Goal: Task Accomplishment & Management: Manage account settings

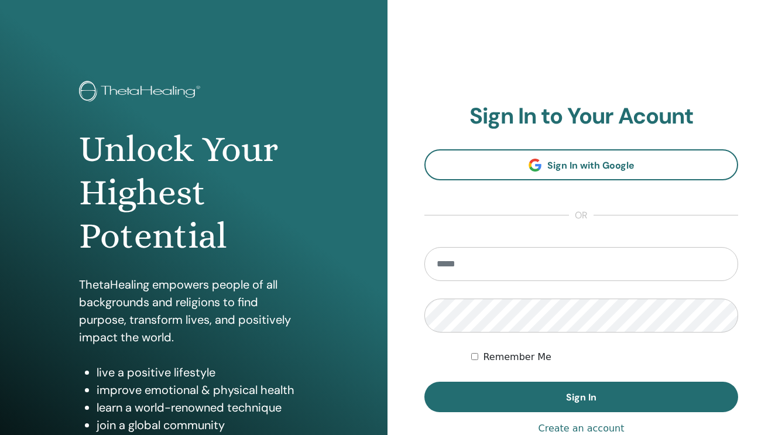
click at [693, 342] on form "Remember Me Sign In" at bounding box center [581, 329] width 314 height 165
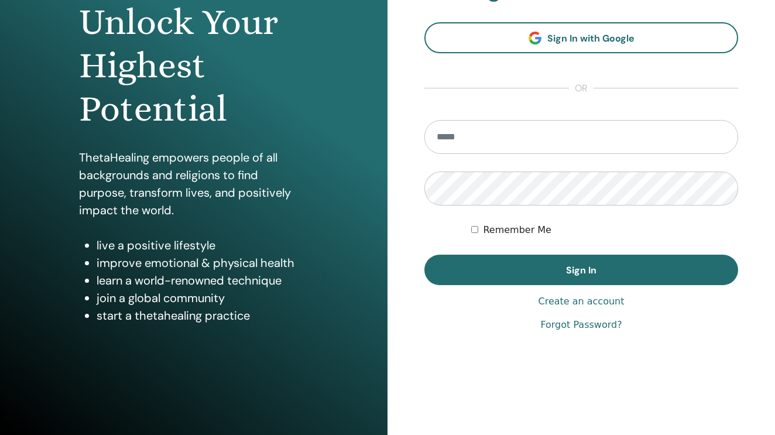
scroll to position [127, 0]
click at [612, 326] on link "Forgot Password?" at bounding box center [580, 325] width 81 height 14
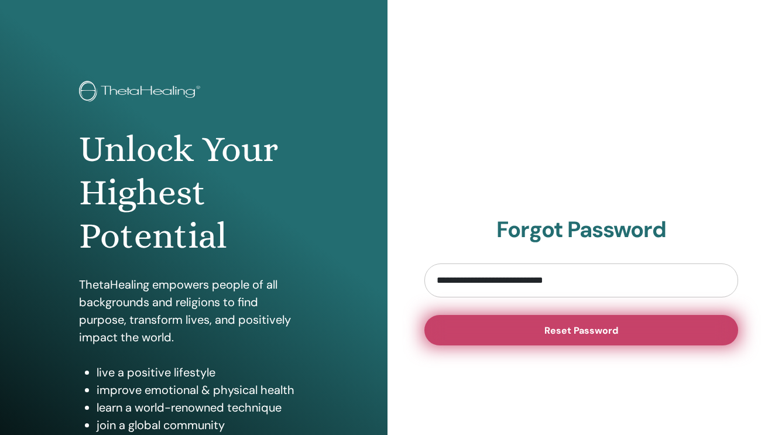
type input "**********"
click at [570, 328] on span "Reset Password" at bounding box center [581, 330] width 74 height 12
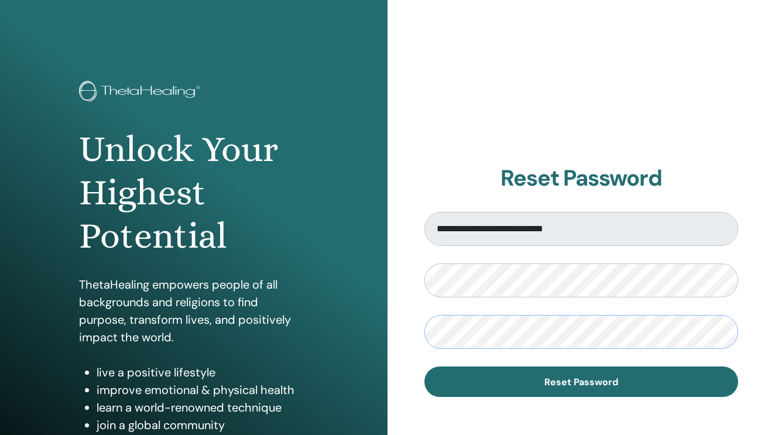
click at [581, 381] on button "Reset Password" at bounding box center [581, 381] width 314 height 30
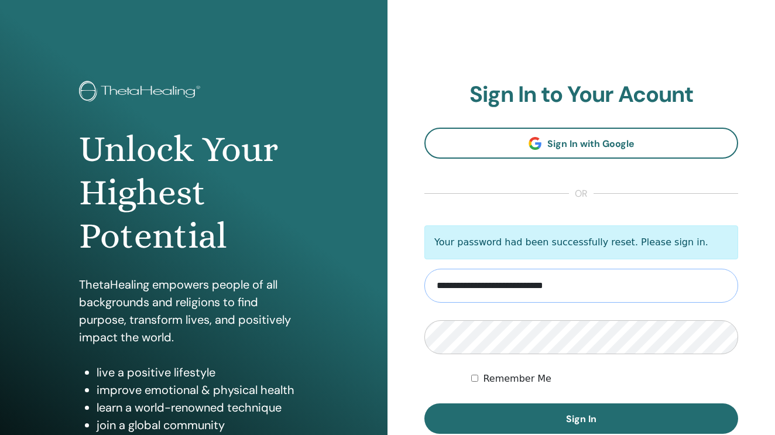
type input "**********"
click at [581, 419] on button "Sign In" at bounding box center [581, 418] width 314 height 30
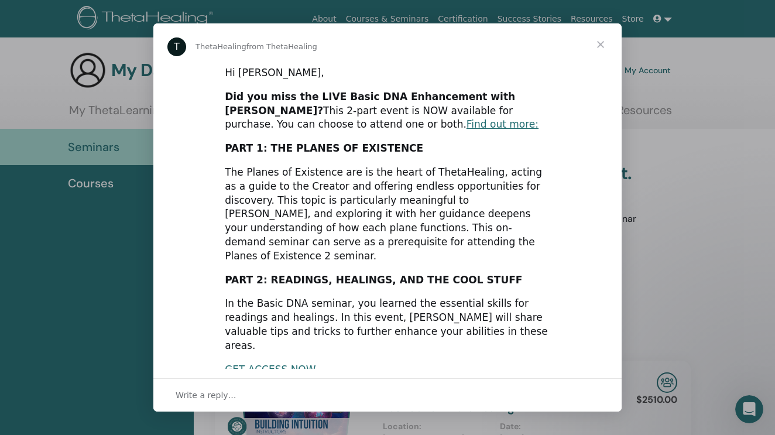
click at [597, 43] on span "Close" at bounding box center [600, 44] width 42 height 42
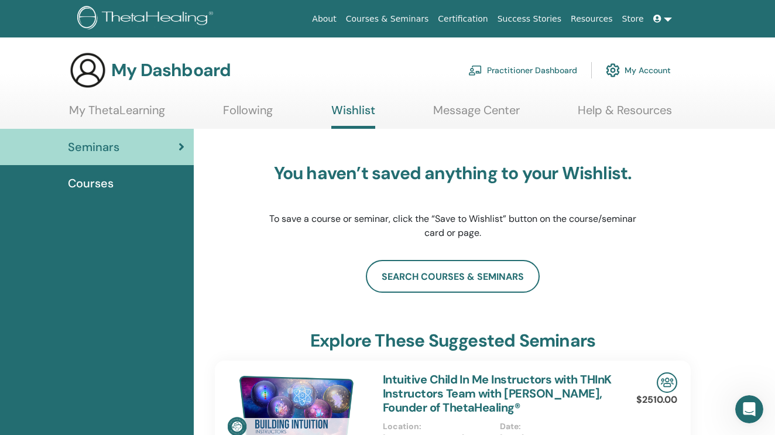
click at [149, 116] on link "My ThetaLearning" at bounding box center [117, 114] width 96 height 23
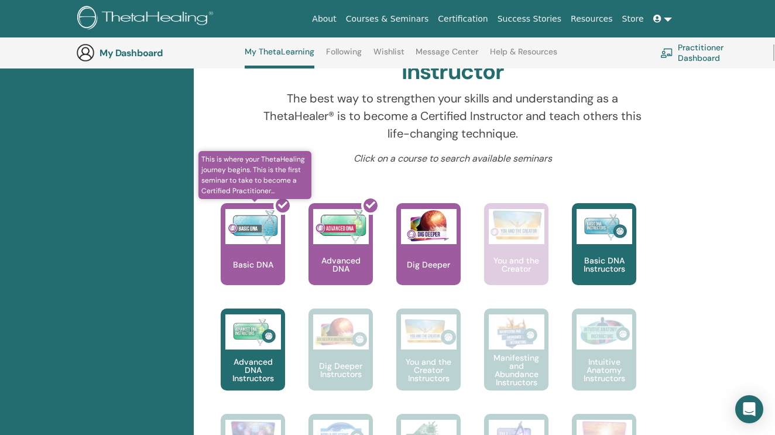
scroll to position [385, 0]
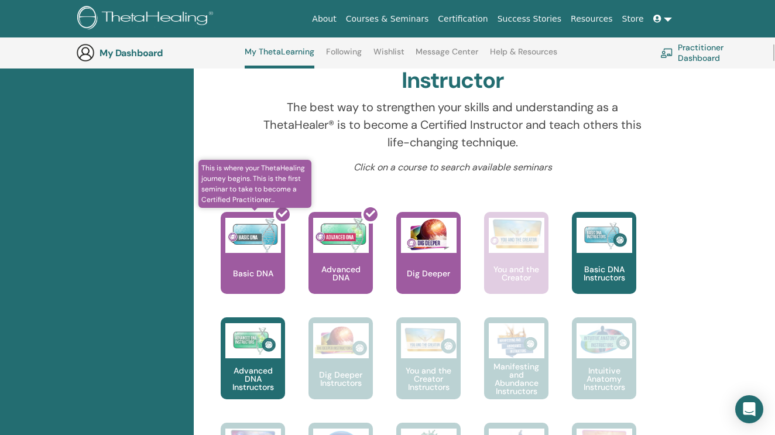
click at [260, 243] on div at bounding box center [260, 257] width 64 height 105
